Goal: Task Accomplishment & Management: Use online tool/utility

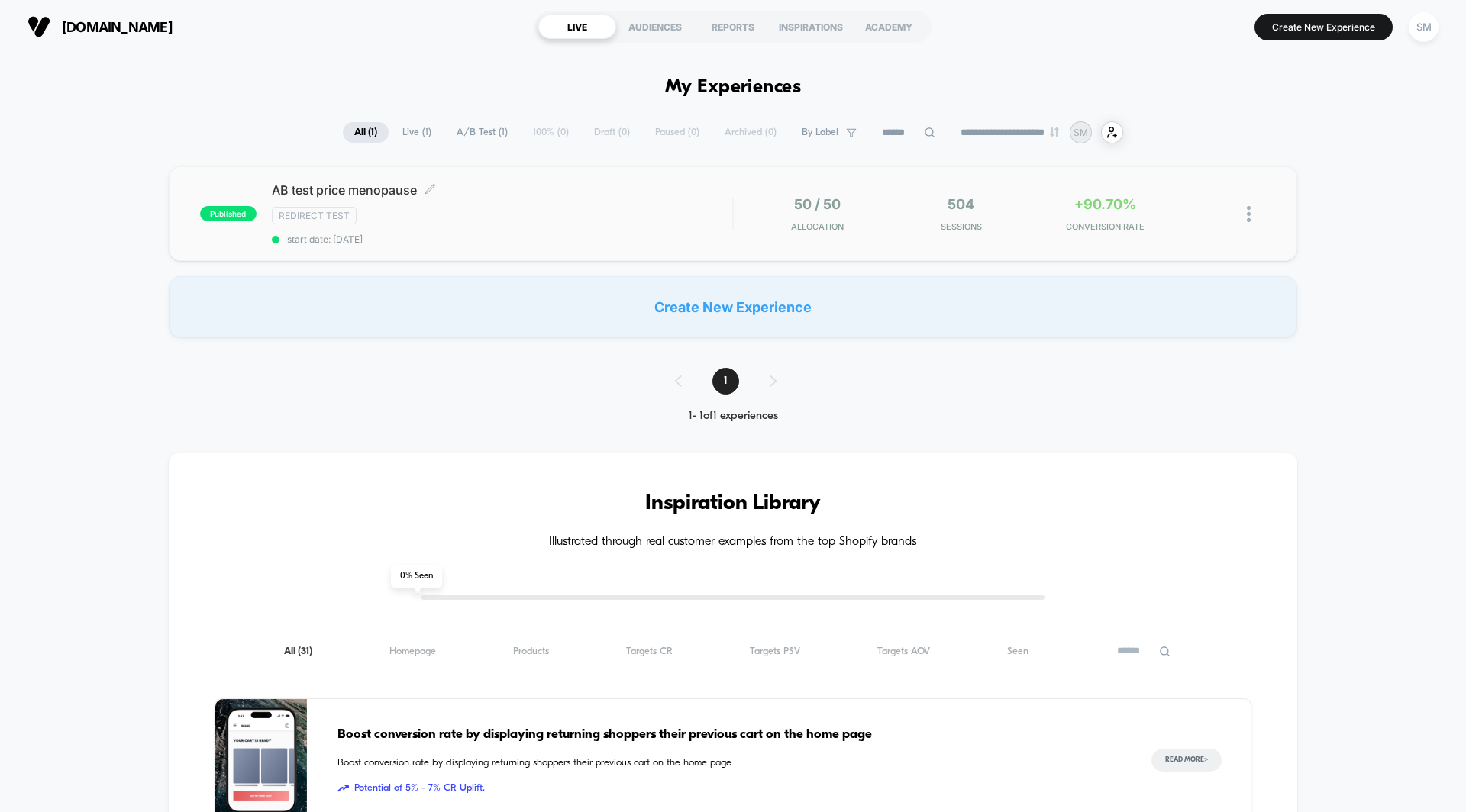
click at [350, 197] on span "AB test price menopause Click to edit experience details" at bounding box center [502, 190] width 461 height 15
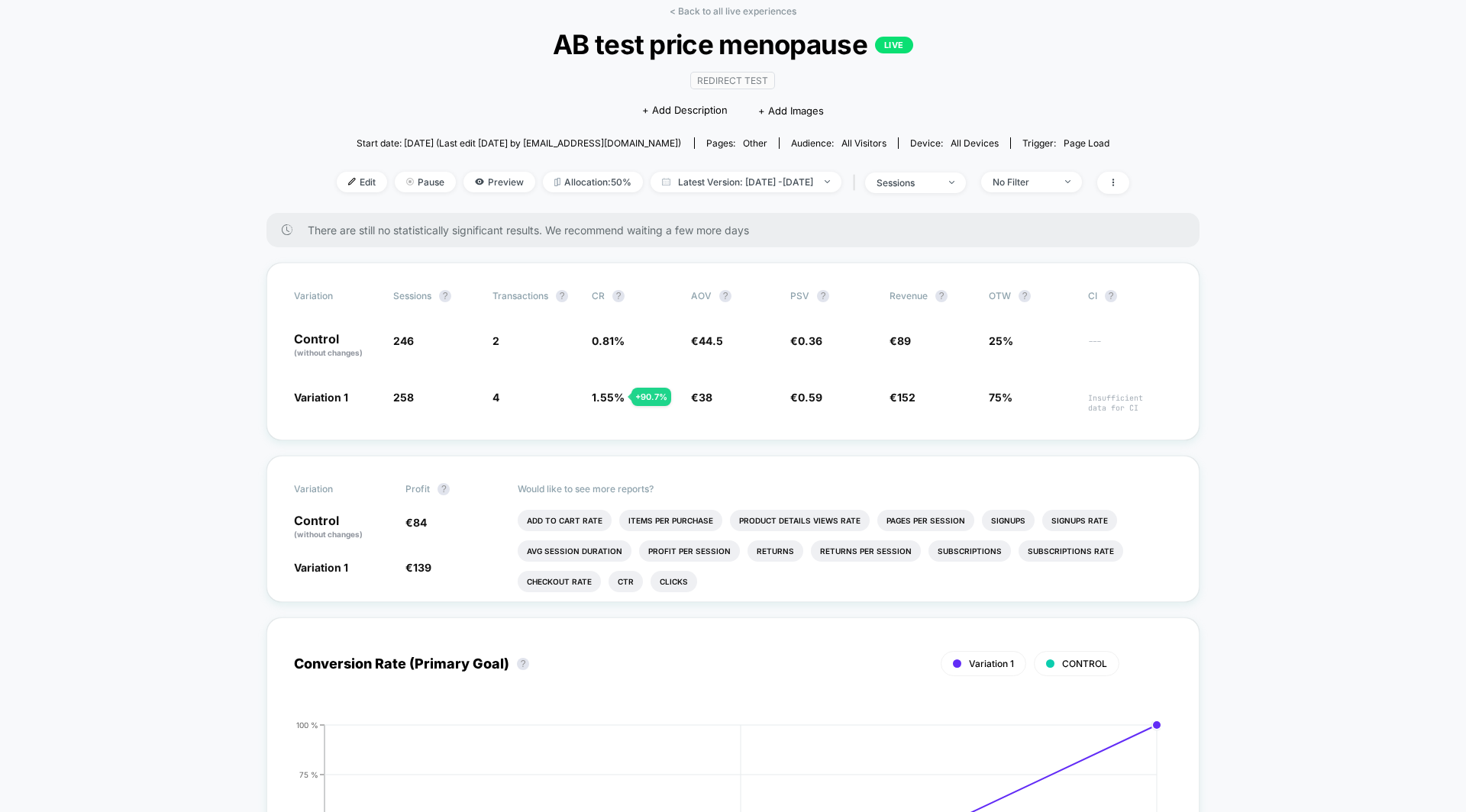
scroll to position [83, 0]
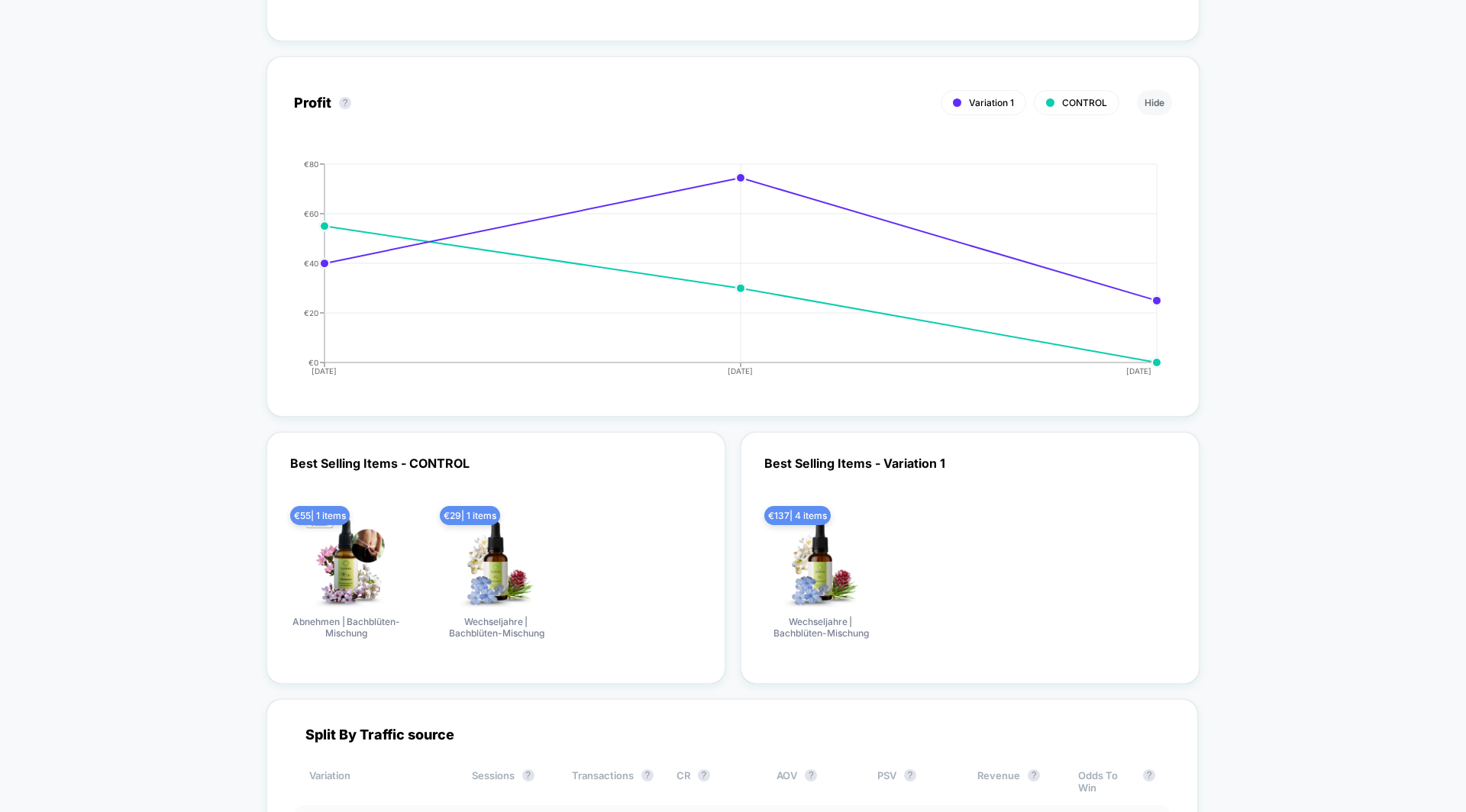
scroll to position [1645, 0]
